Goal: Task Accomplishment & Management: Use online tool/utility

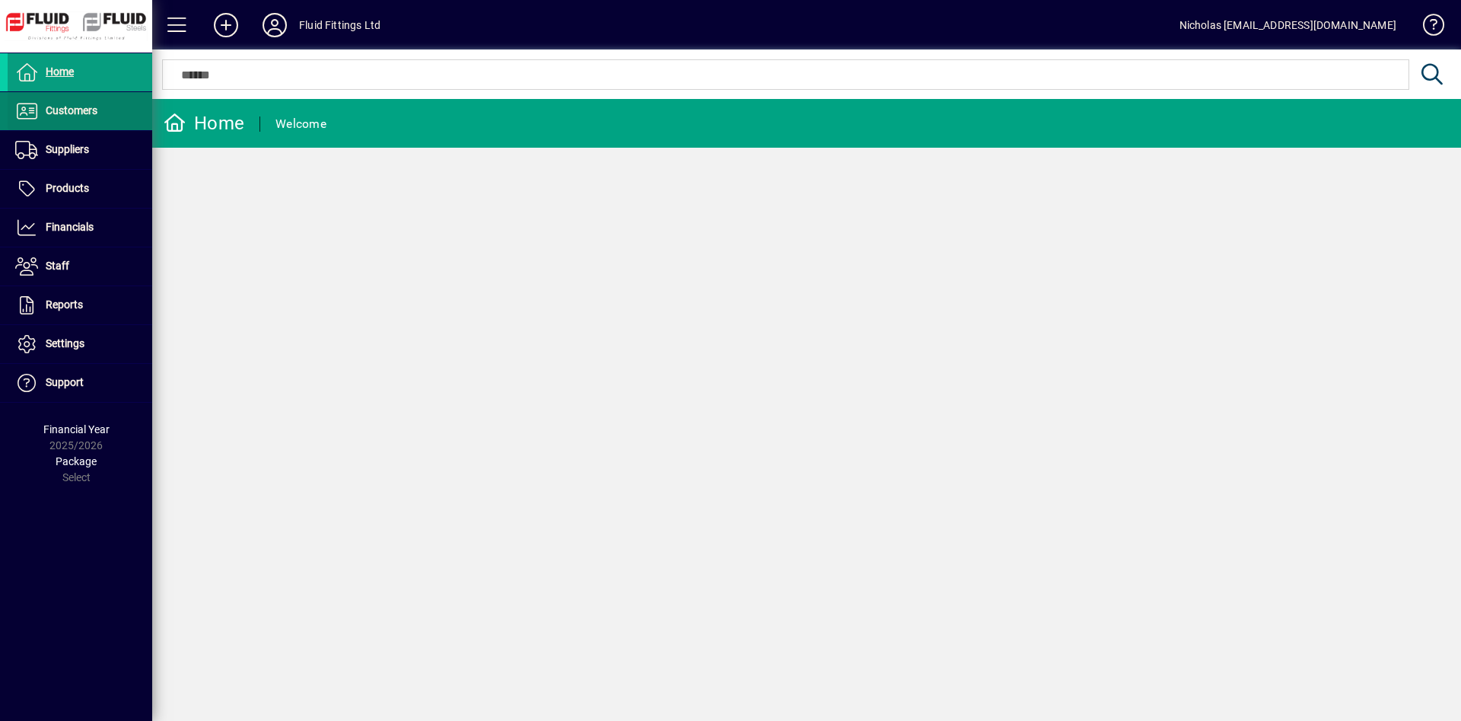
click at [56, 102] on span "Customers" at bounding box center [53, 111] width 90 height 18
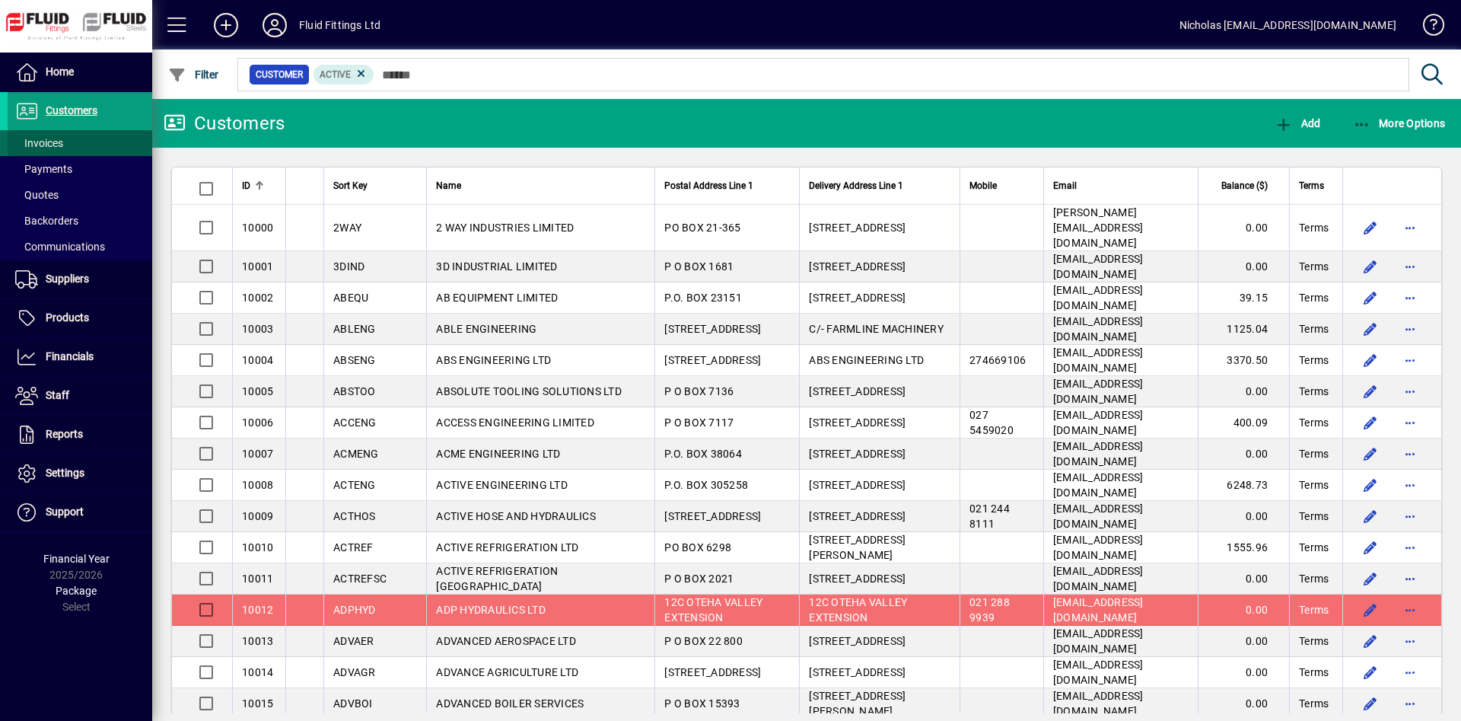
click at [104, 142] on span at bounding box center [80, 143] width 145 height 37
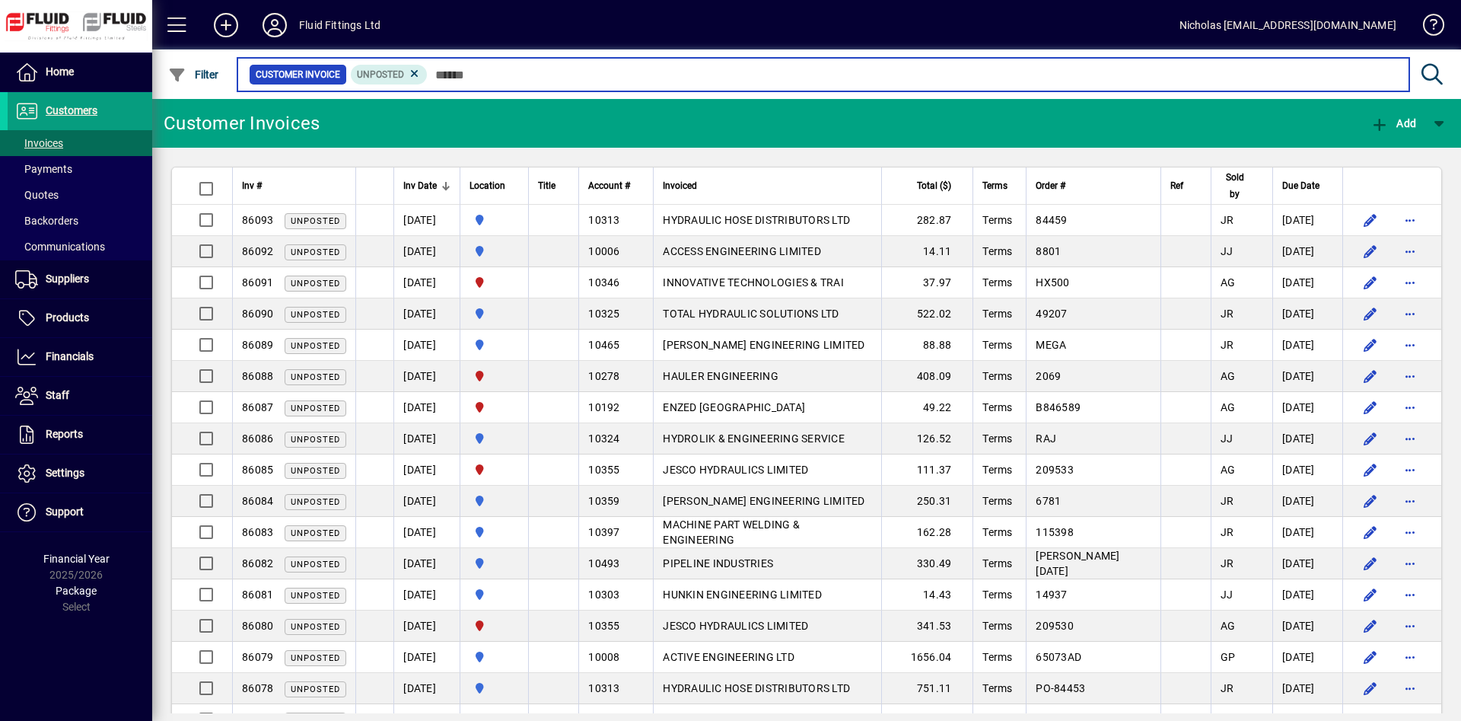
click at [493, 75] on input "text" at bounding box center [913, 74] width 970 height 21
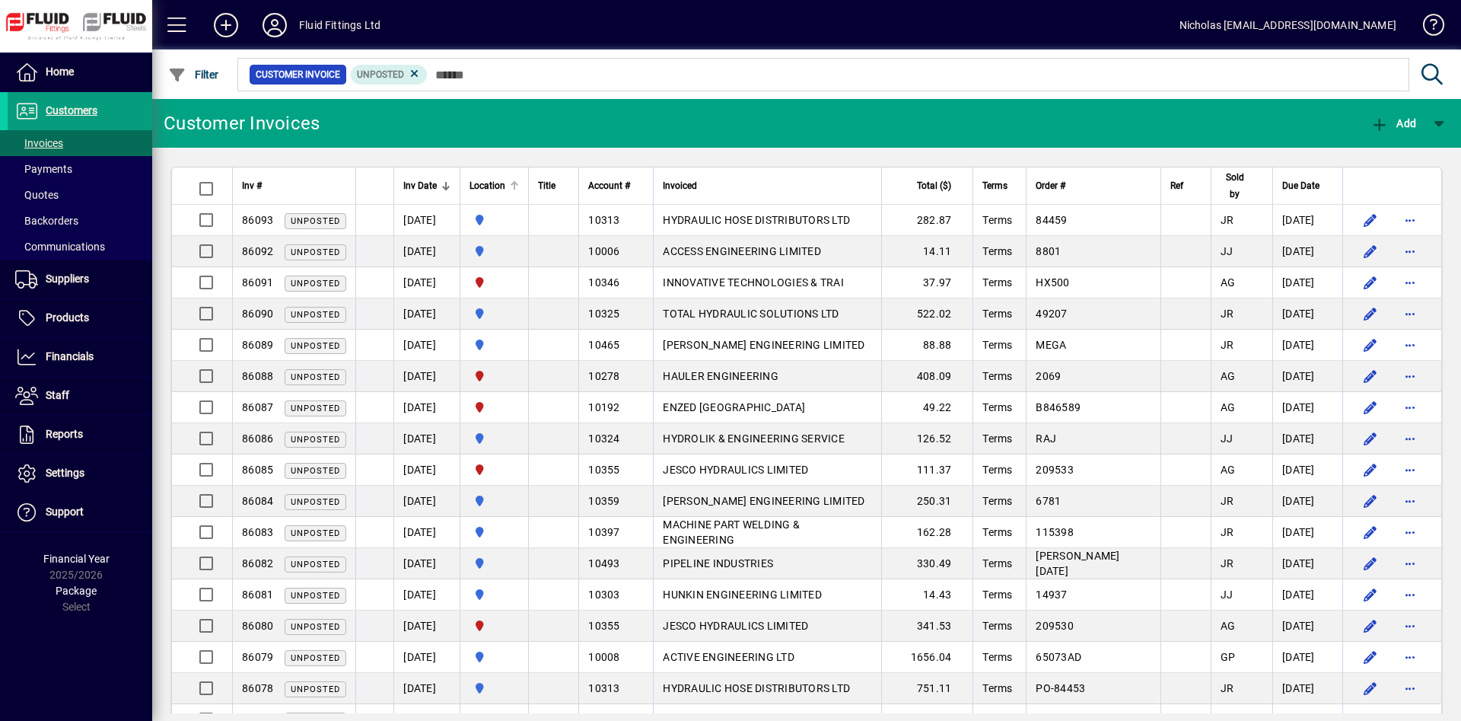
click at [515, 183] on div at bounding box center [513, 183] width 5 height 5
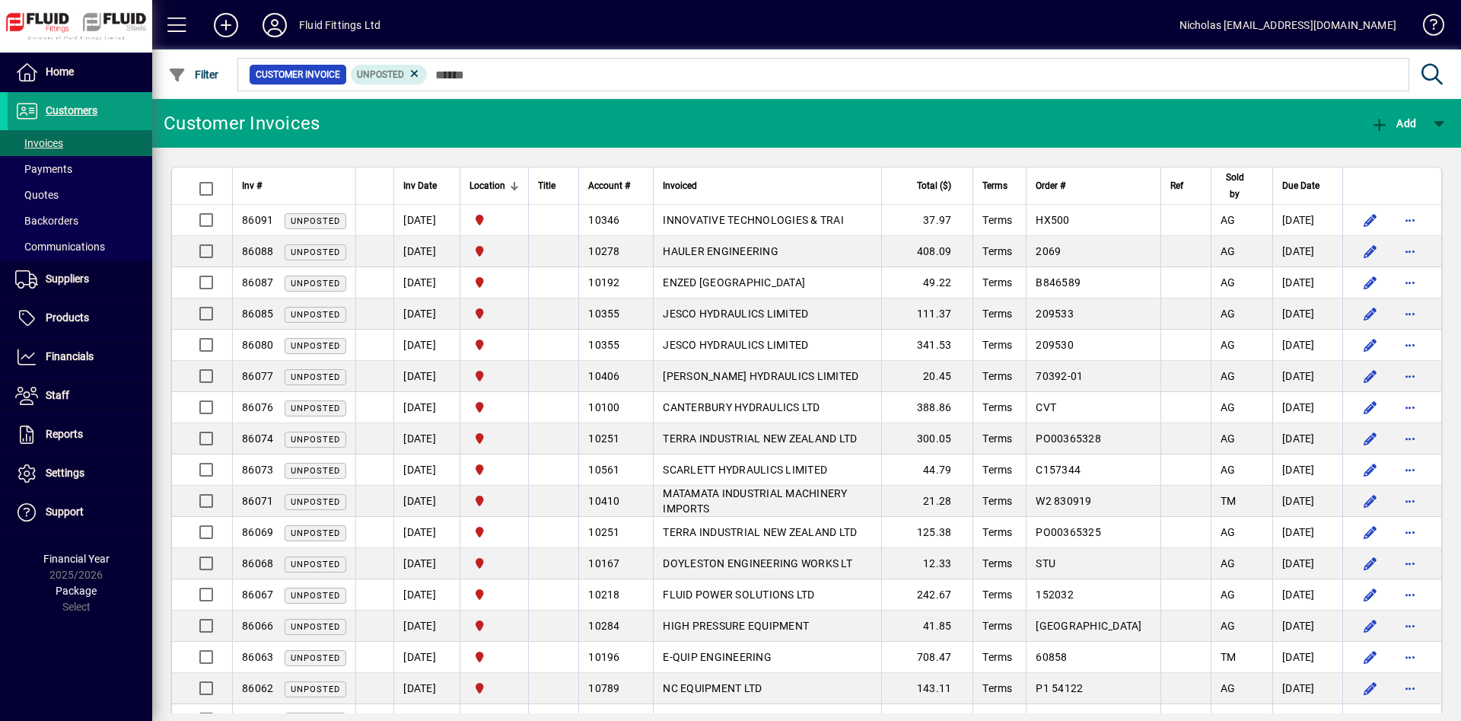
click at [570, 88] on mat-chip-set "Customer Invoice Unposted" at bounding box center [823, 75] width 1171 height 32
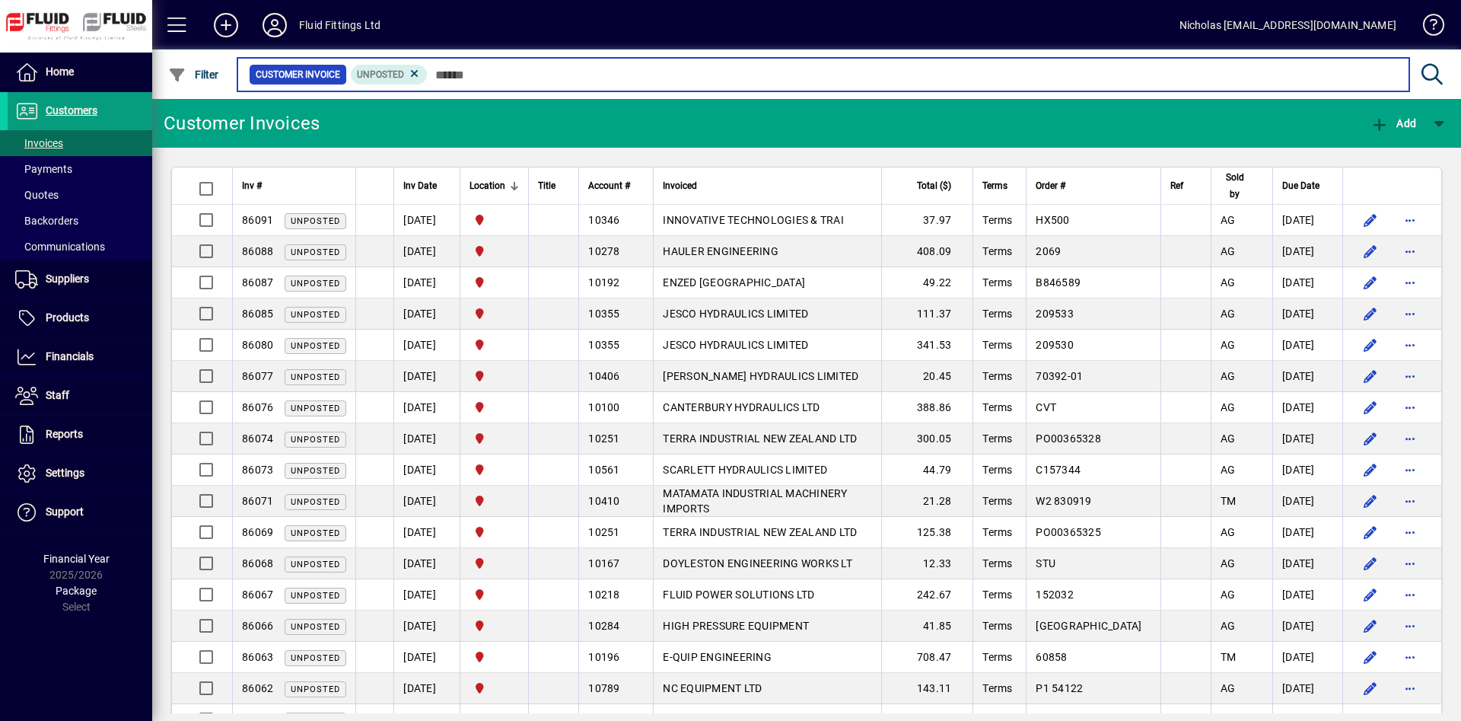
click at [573, 77] on input "text" at bounding box center [913, 74] width 970 height 21
click at [575, 73] on input "text" at bounding box center [913, 74] width 970 height 21
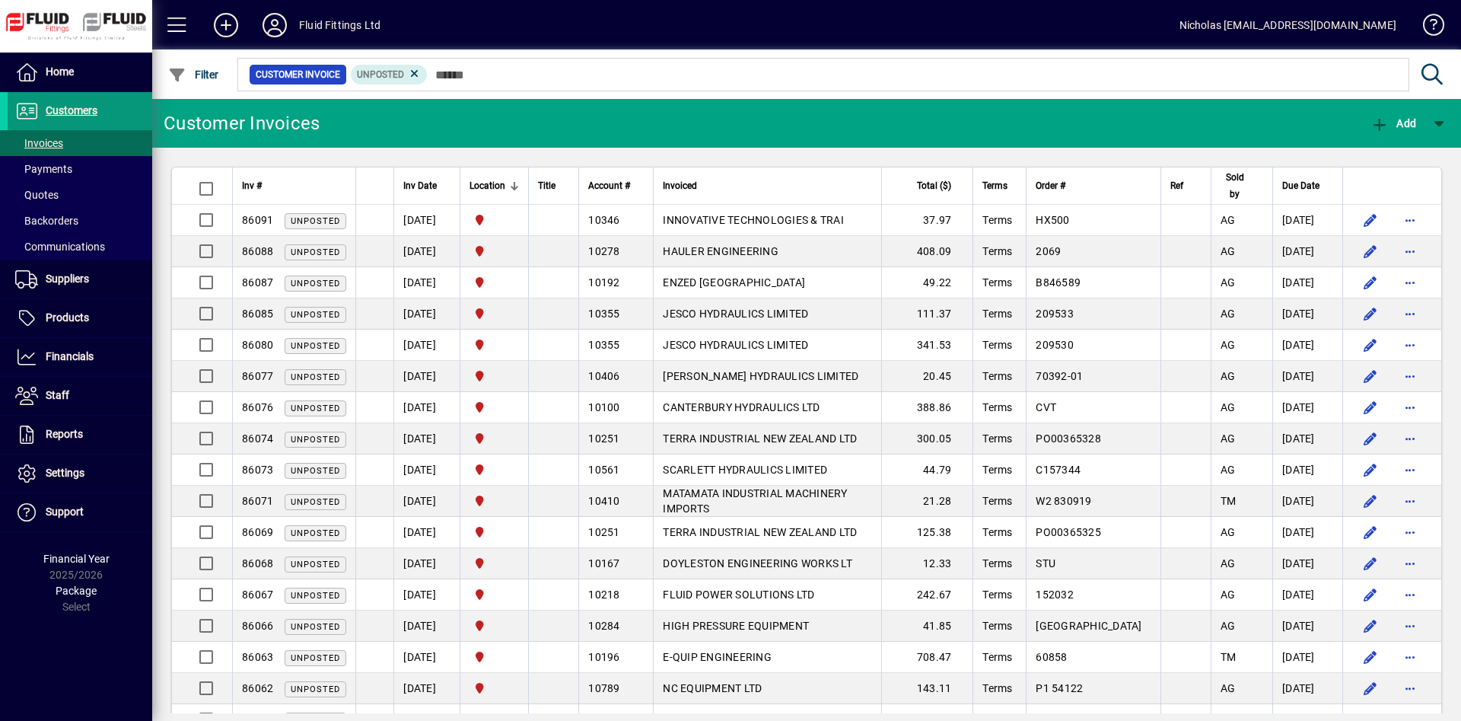
click at [127, 117] on span at bounding box center [80, 111] width 145 height 37
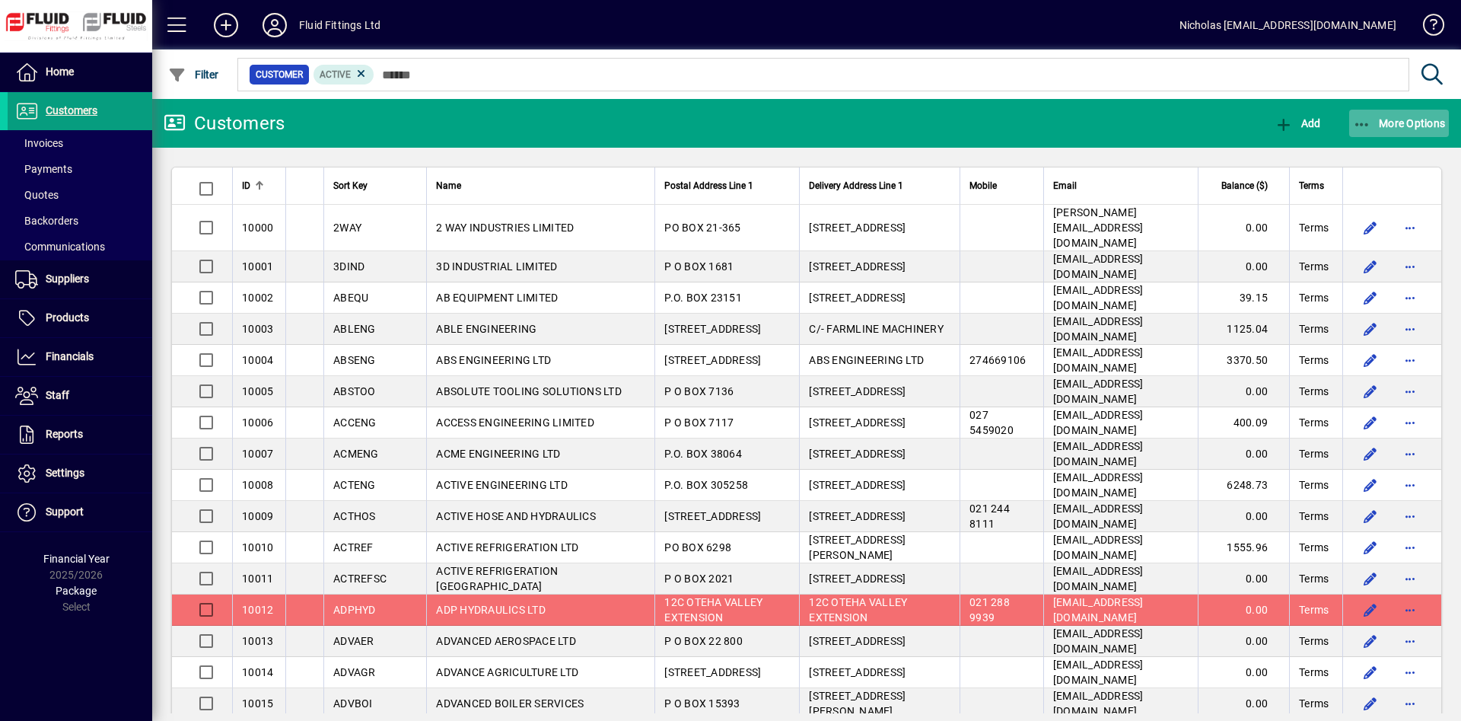
click at [1419, 118] on span "More Options" at bounding box center [1399, 123] width 93 height 12
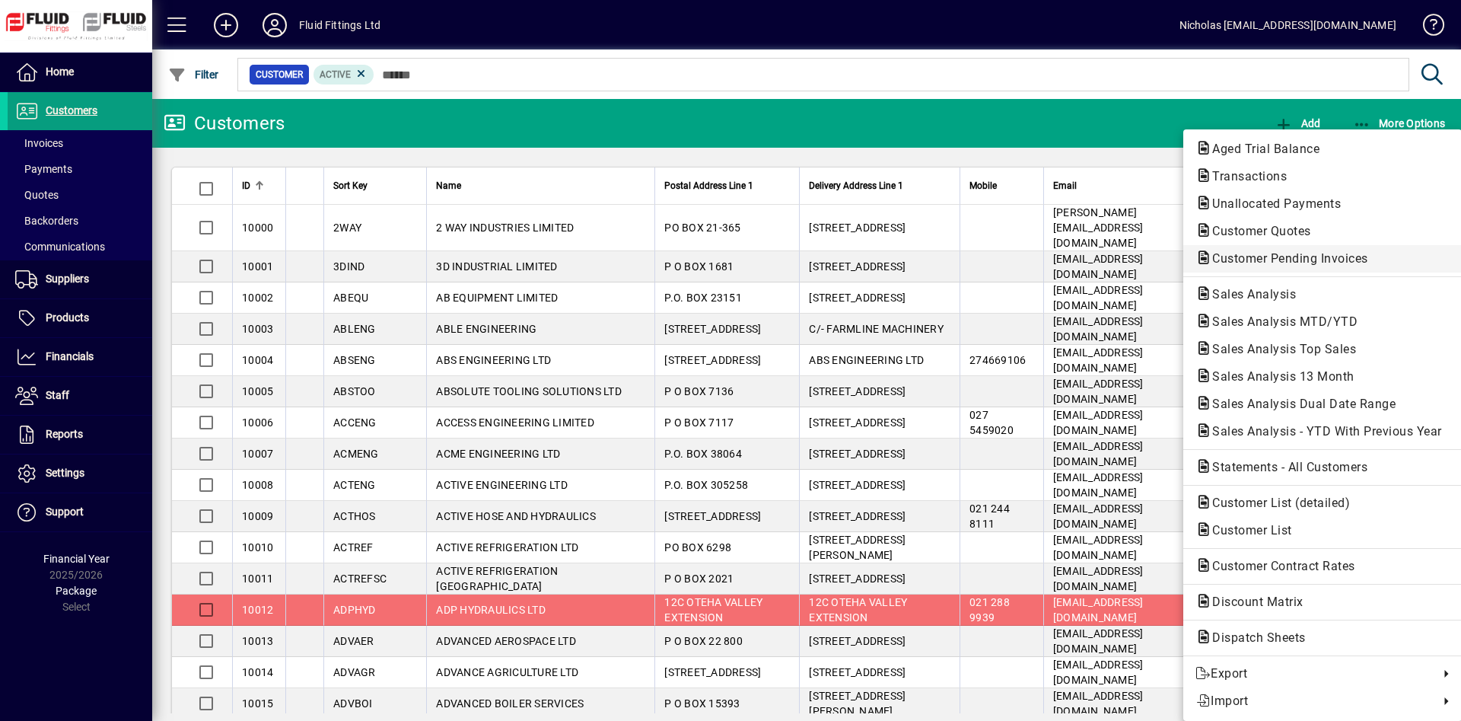
click at [1359, 261] on span "Customer Pending Invoices" at bounding box center [1286, 258] width 180 height 14
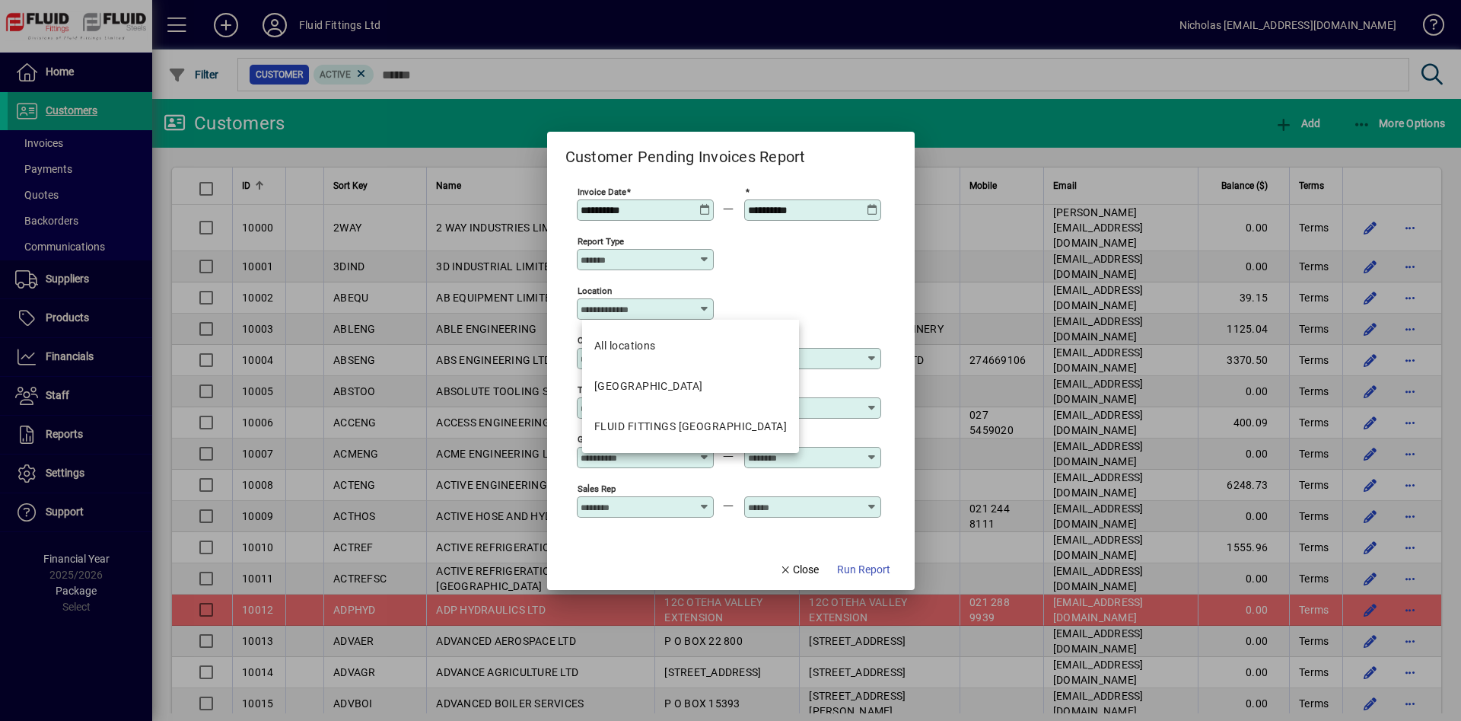
click at [665, 305] on input "Location" at bounding box center [640, 309] width 118 height 12
click at [718, 427] on div "FLUID FITTINGS [GEOGRAPHIC_DATA]" at bounding box center [690, 427] width 193 height 16
type input "**********"
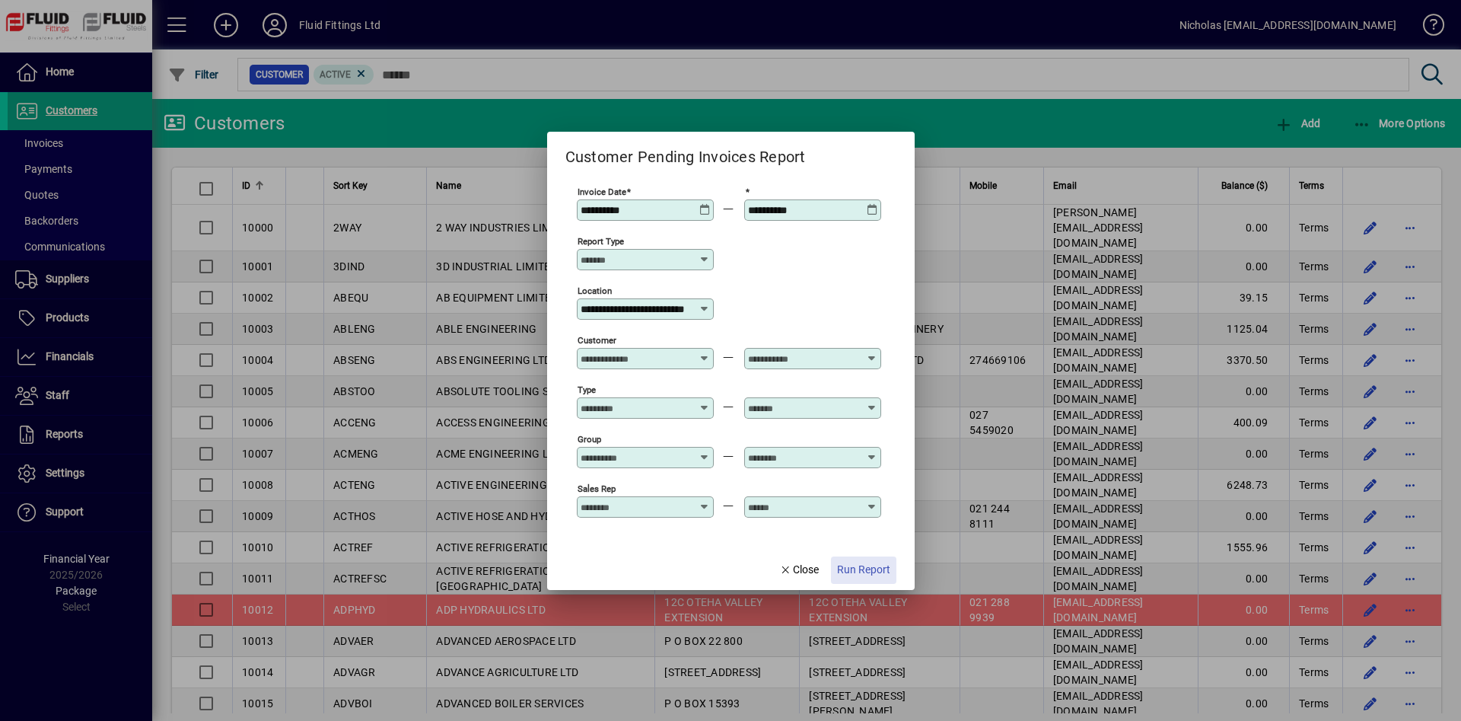
click at [860, 555] on span "button" at bounding box center [863, 570] width 65 height 37
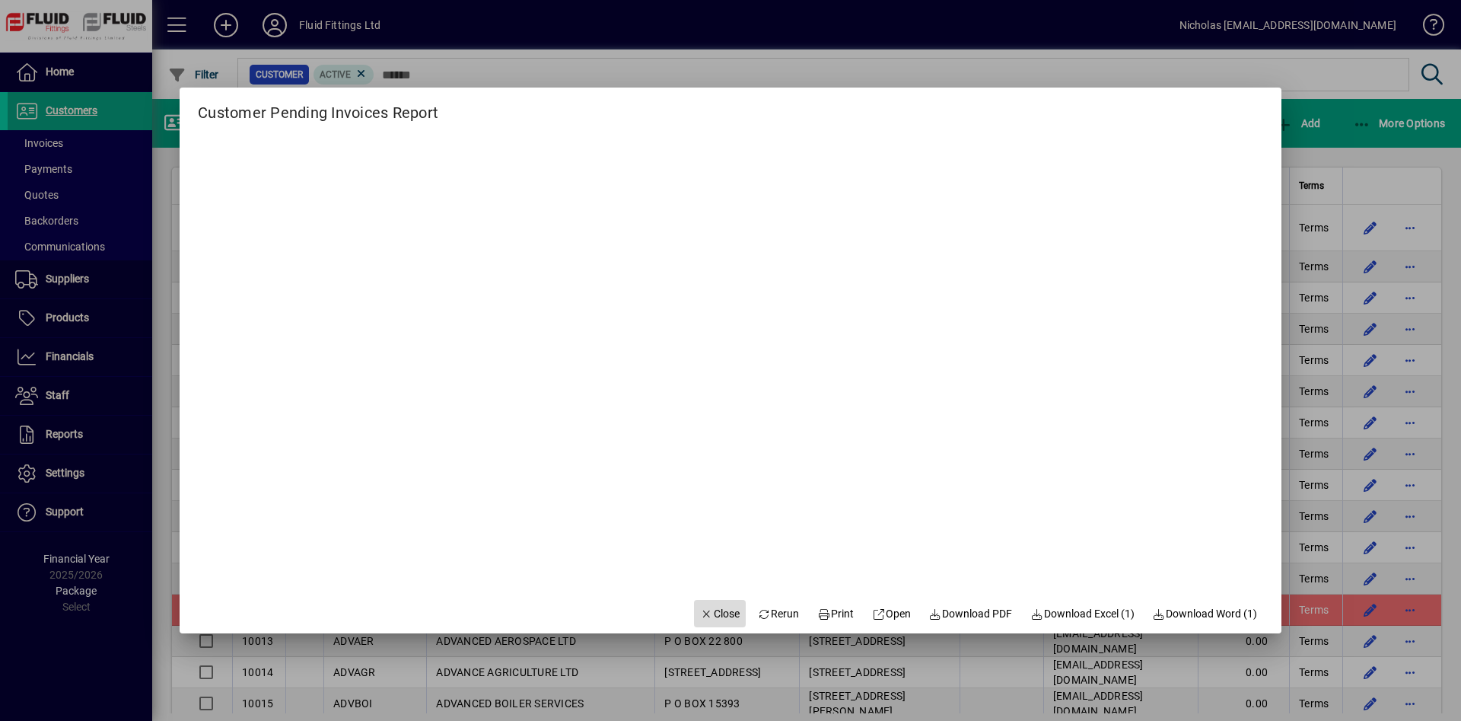
click at [720, 619] on span "Close" at bounding box center [720, 614] width 40 height 16
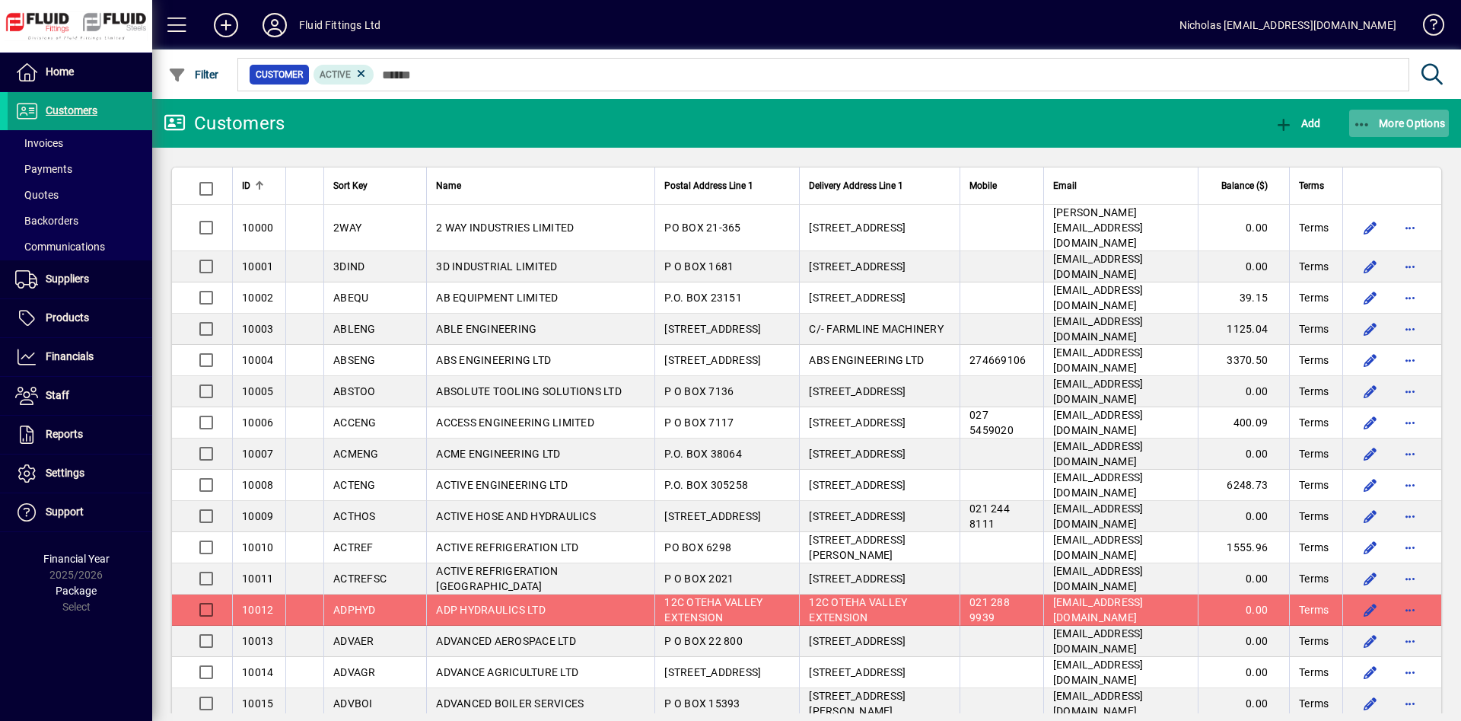
click at [1368, 119] on span "More Options" at bounding box center [1399, 123] width 93 height 12
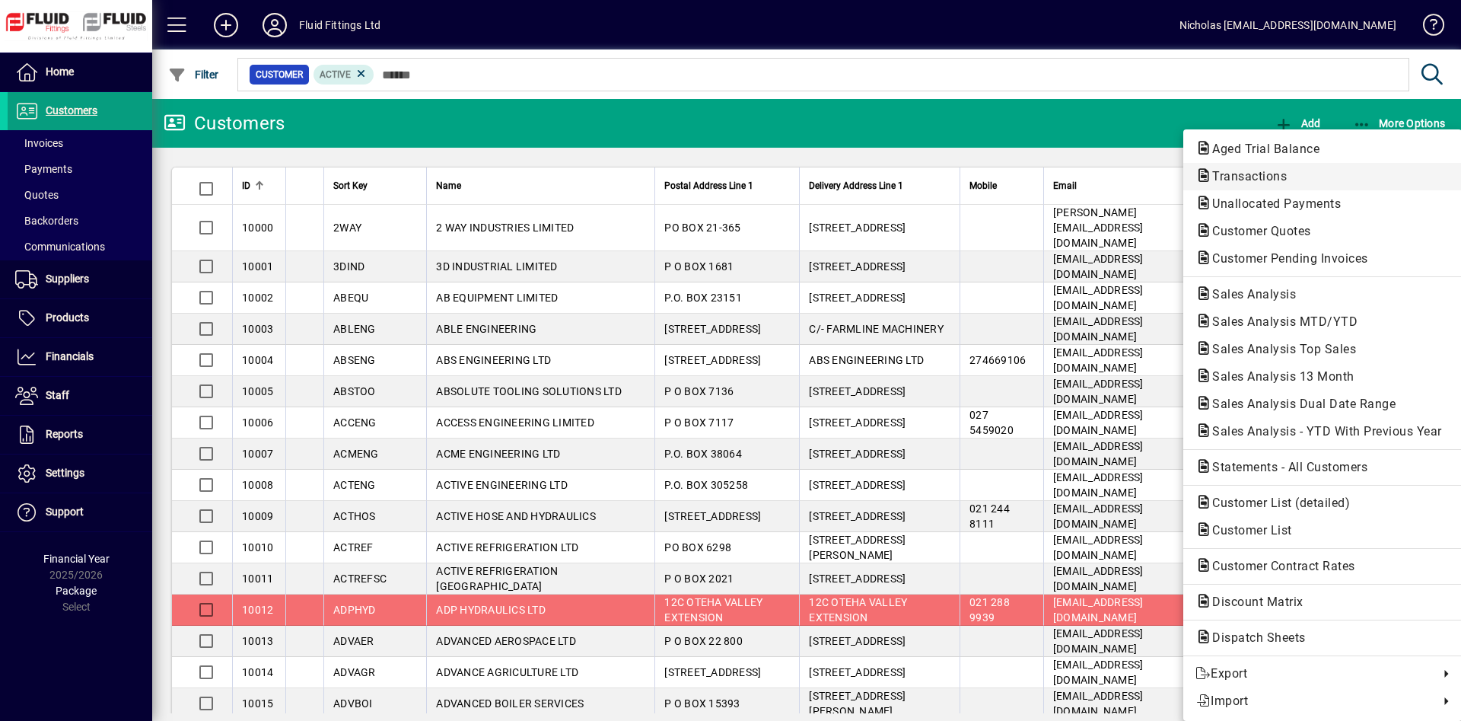
click at [1346, 174] on span "Transactions" at bounding box center [1323, 176] width 254 height 18
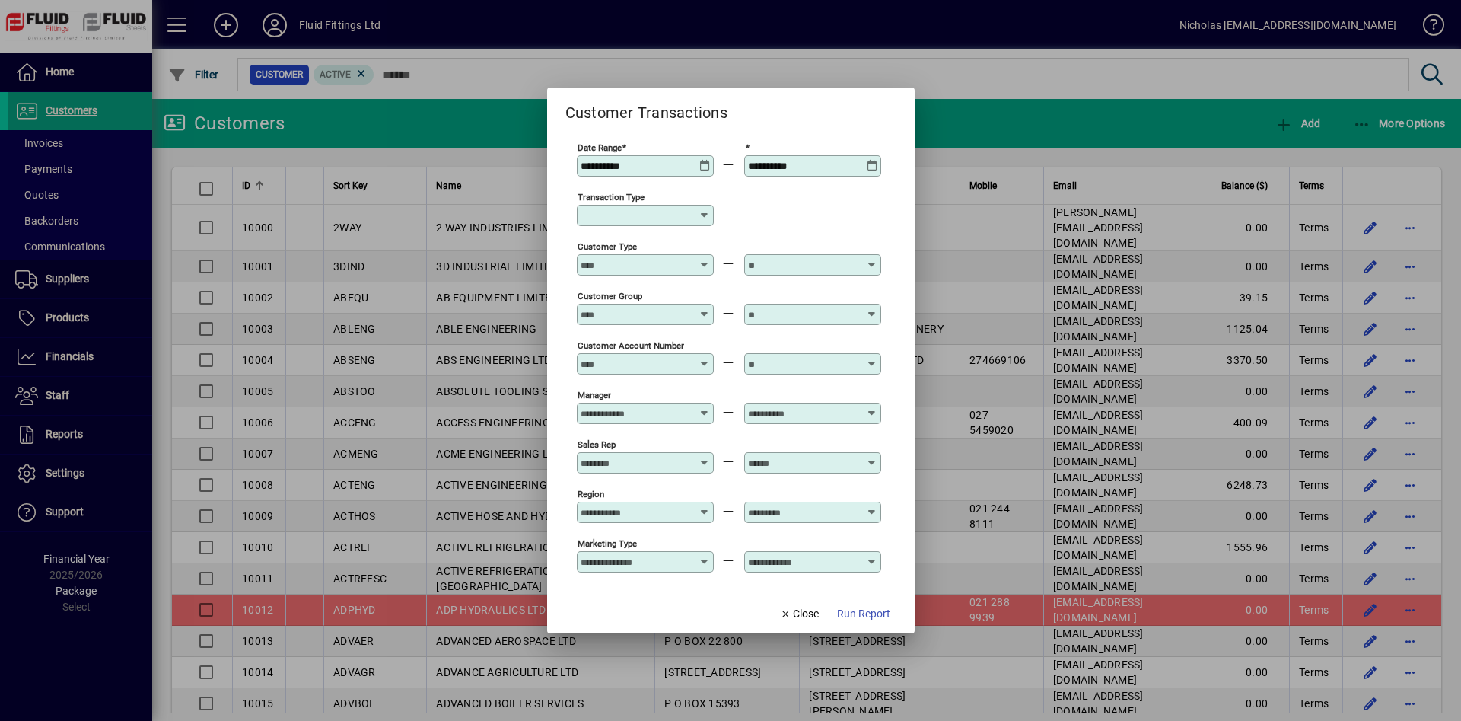
click at [633, 222] on div "Transaction Type" at bounding box center [645, 215] width 137 height 21
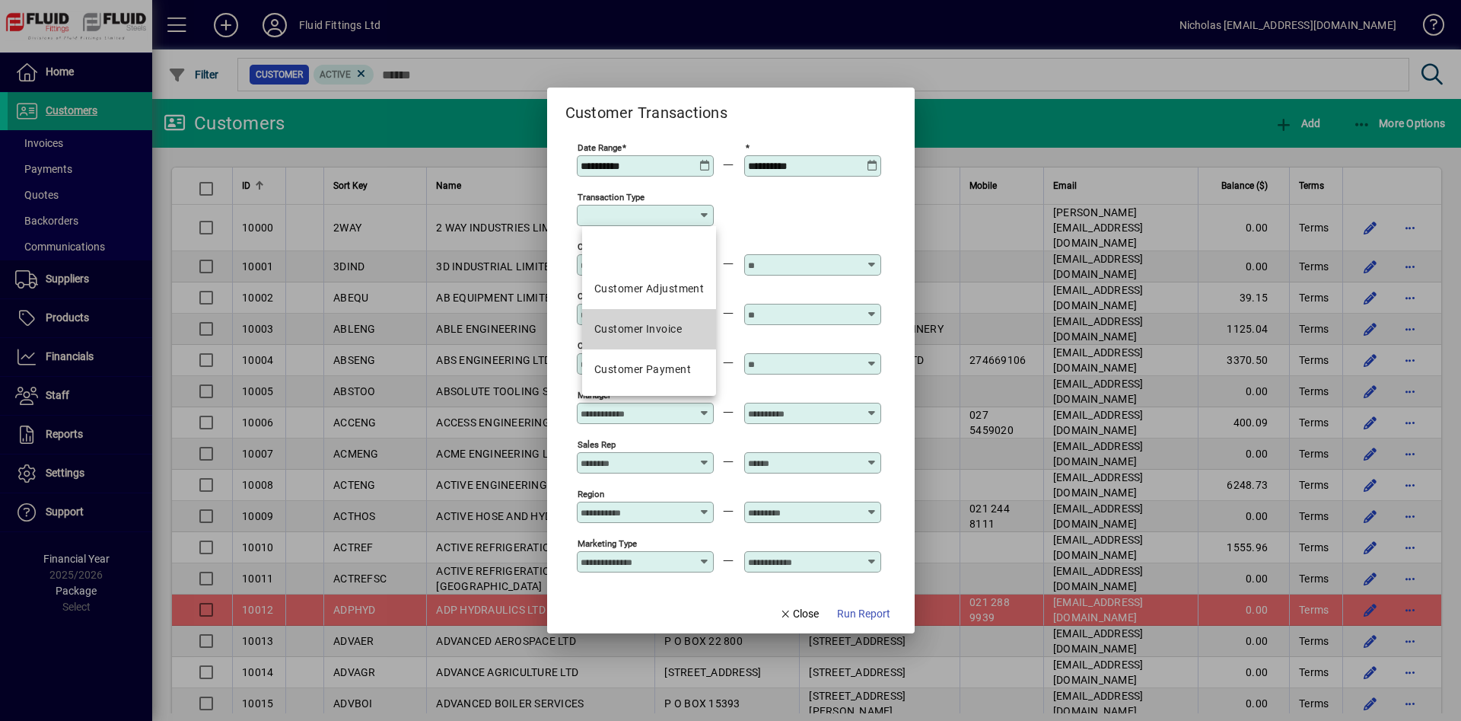
click at [676, 323] on div "Customer Invoice" at bounding box center [638, 329] width 88 height 16
type input "**********"
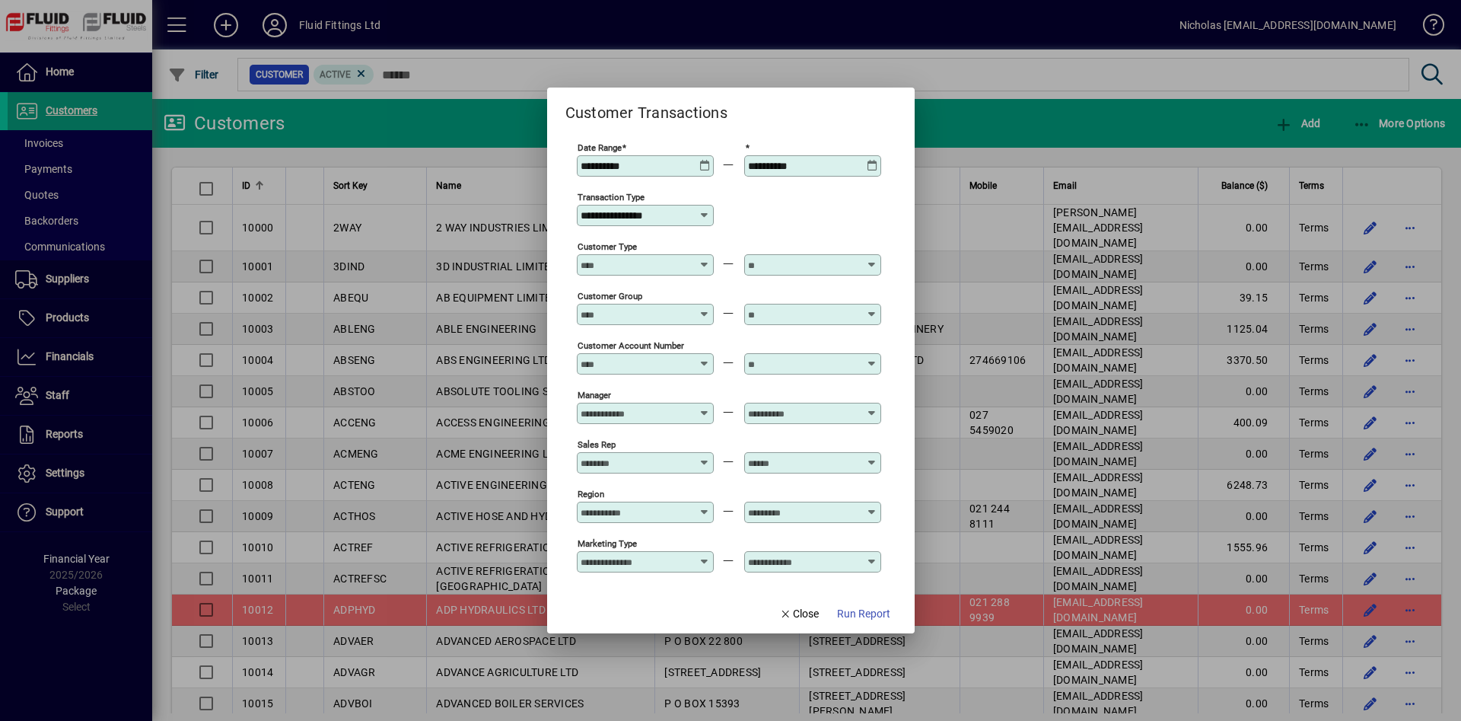
scroll to position [110, 0]
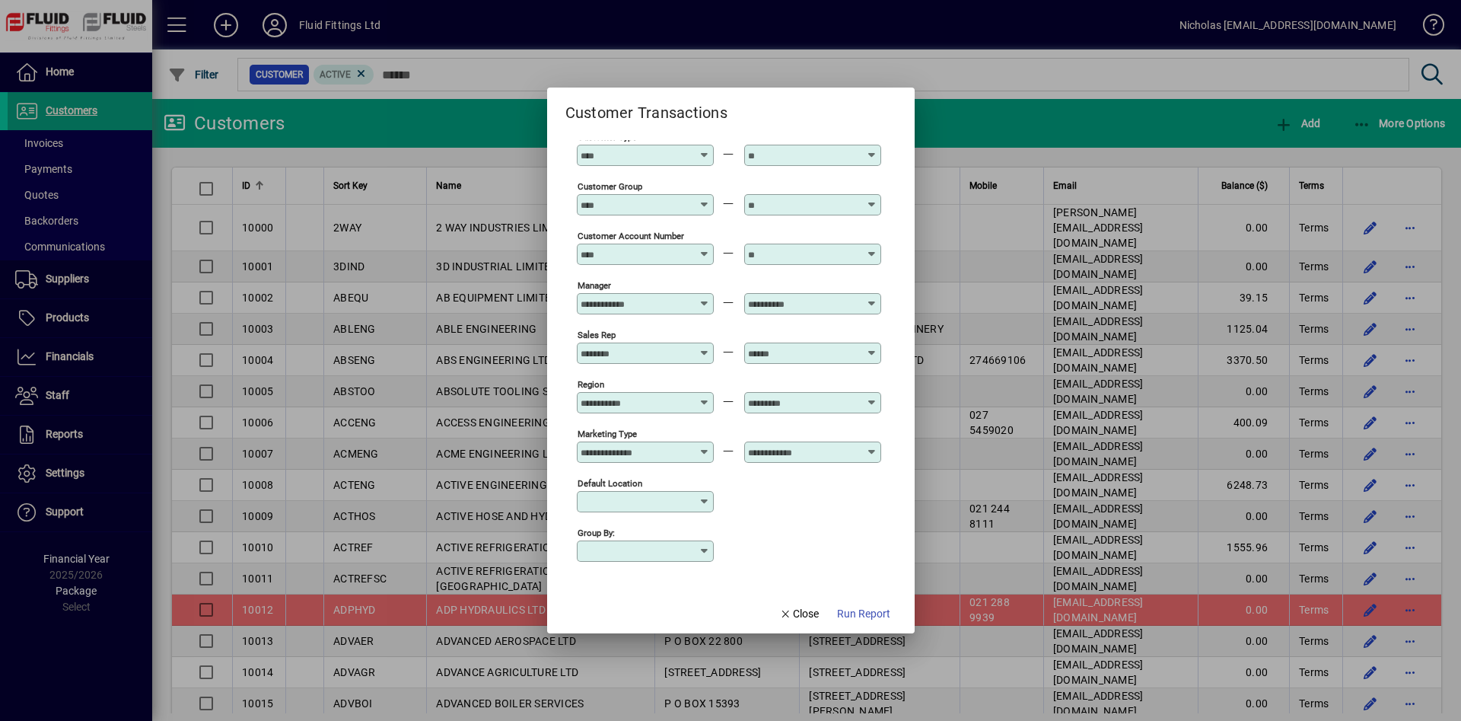
click at [670, 499] on input "Default Location" at bounding box center [640, 502] width 118 height 12
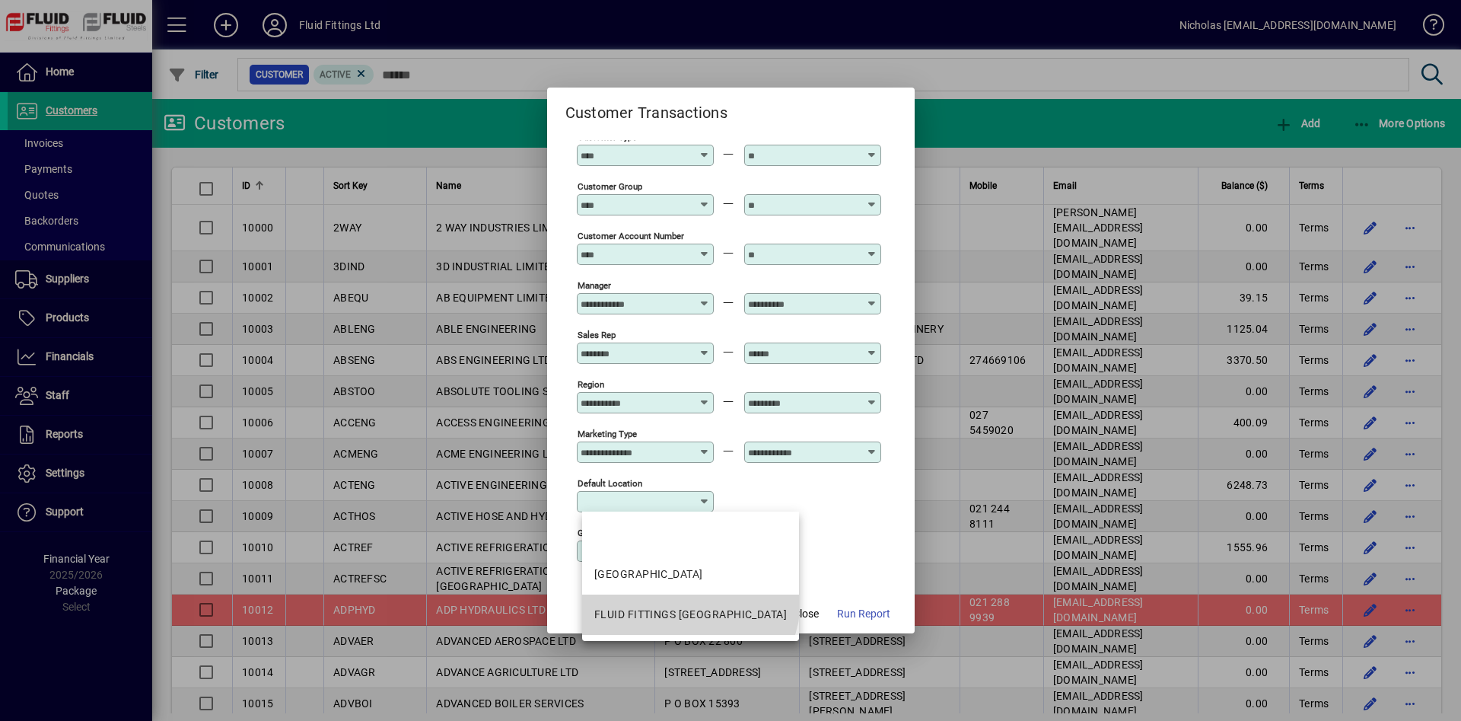
click at [689, 601] on mat-option "FLUID FITTINGS [GEOGRAPHIC_DATA]" at bounding box center [690, 614] width 217 height 40
type input "**********"
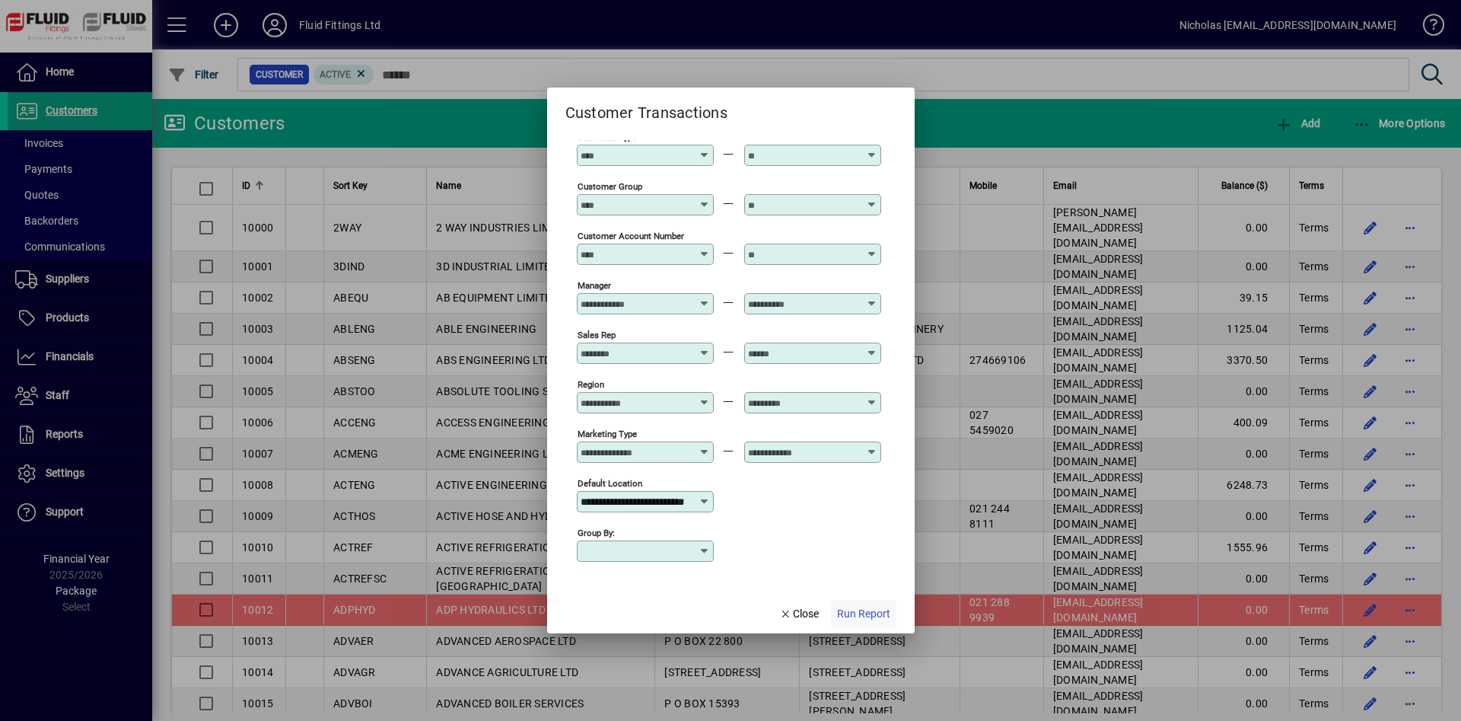
click at [871, 621] on span "Run Report" at bounding box center [863, 614] width 53 height 16
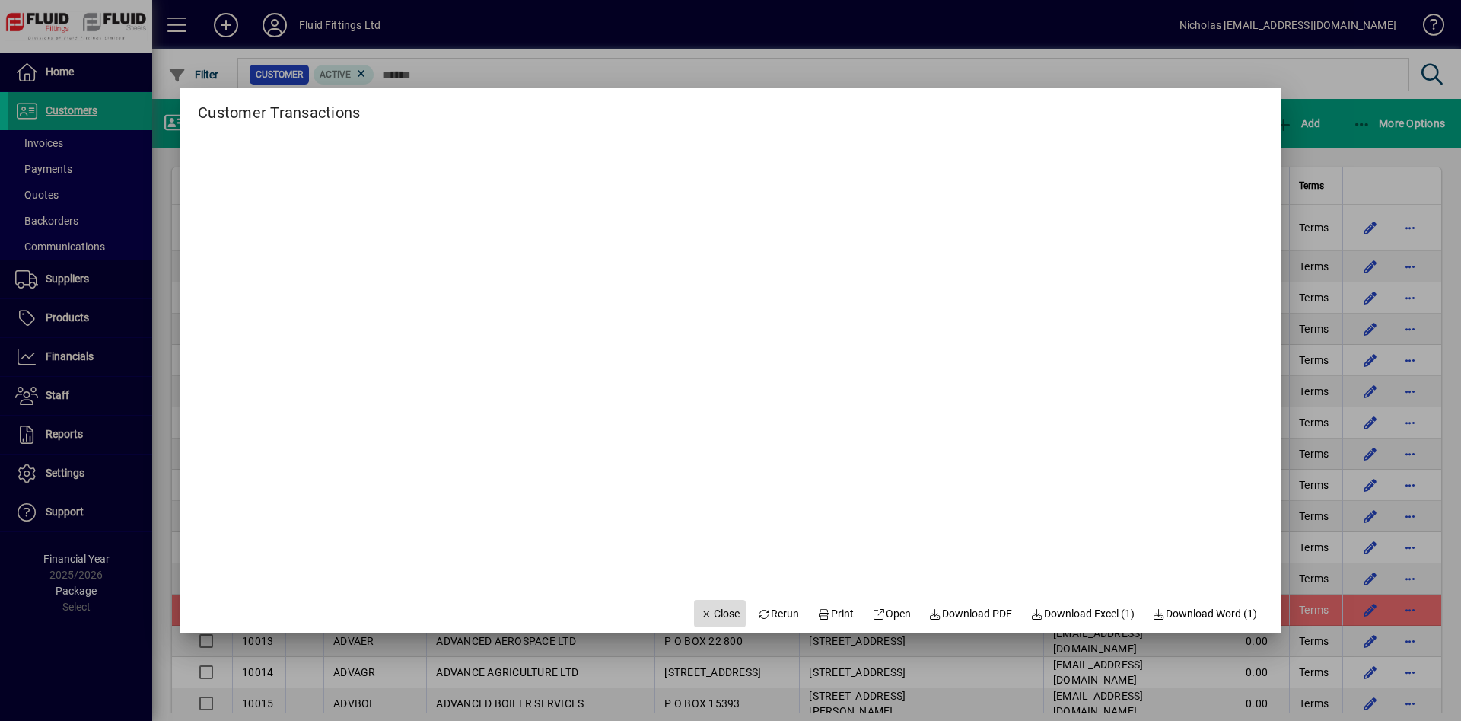
click at [715, 618] on span "Close" at bounding box center [720, 614] width 40 height 16
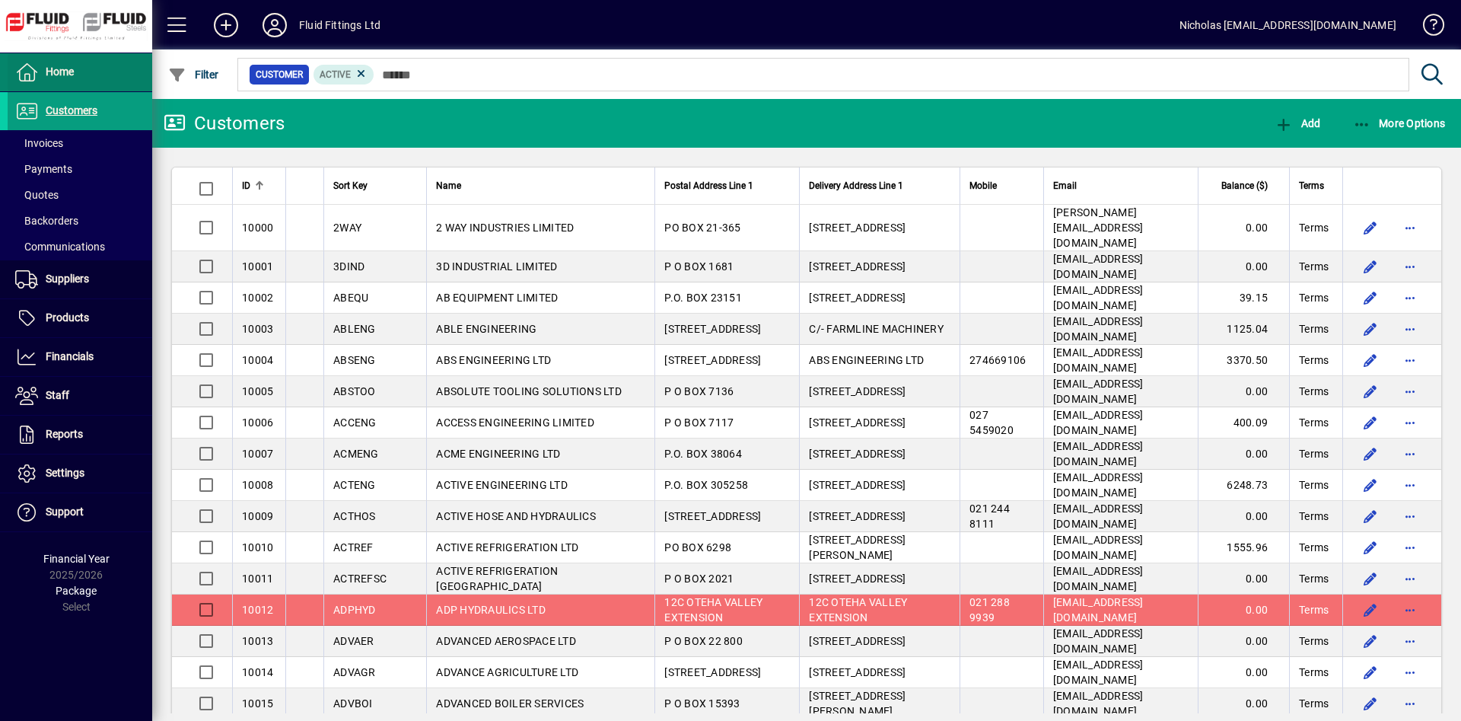
click at [105, 65] on span at bounding box center [80, 72] width 145 height 37
